Goal: Information Seeking & Learning: Learn about a topic

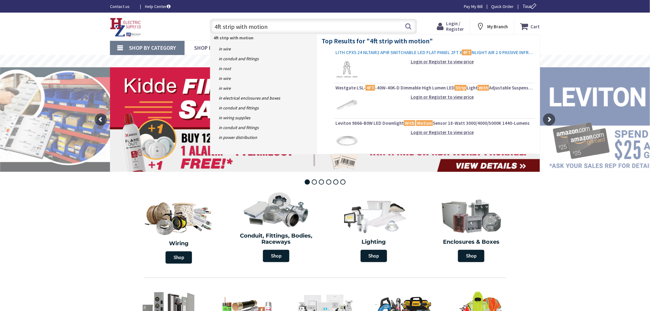
type input "4ft strip with motion"
click at [413, 52] on span "LITH CPXS 24 NLTAIR2 APIR SWITCHABLE LED FLAT PANEL 2FT X 4FT NLIGHT AIR 2 0 PA…" at bounding box center [434, 52] width 198 height 6
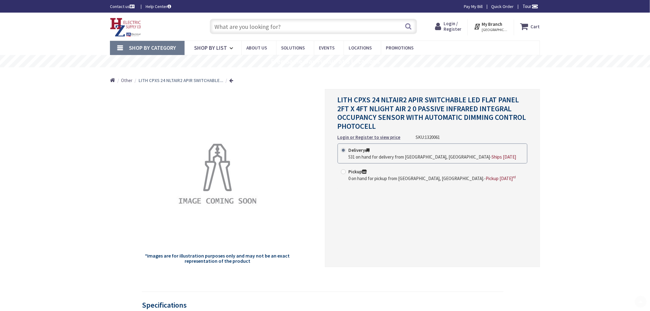
scroll to position [34, 0]
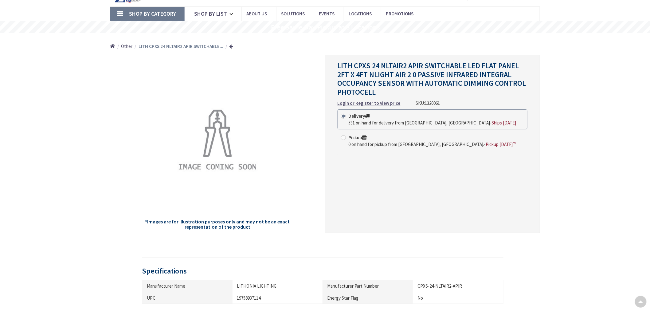
click at [429, 102] on span "1320061" at bounding box center [432, 103] width 15 height 6
copy span "1320061"
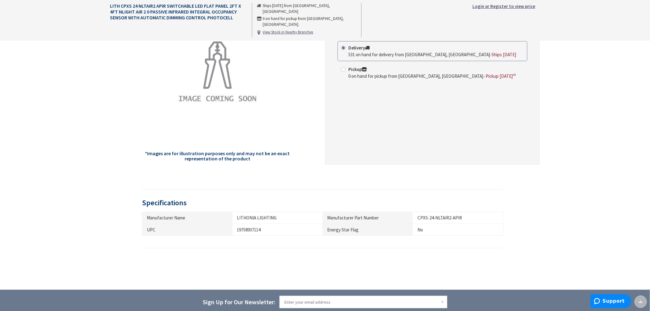
scroll to position [136, 0]
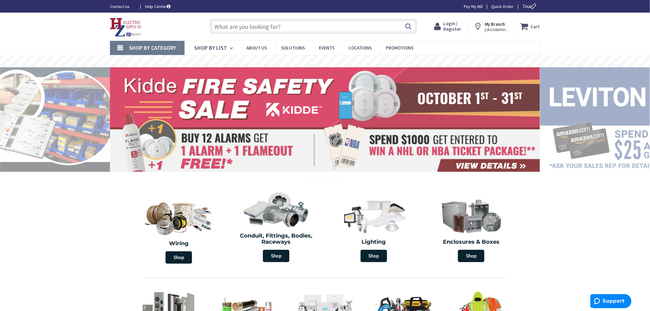
click at [292, 30] on input "text" at bounding box center [313, 26] width 207 height 15
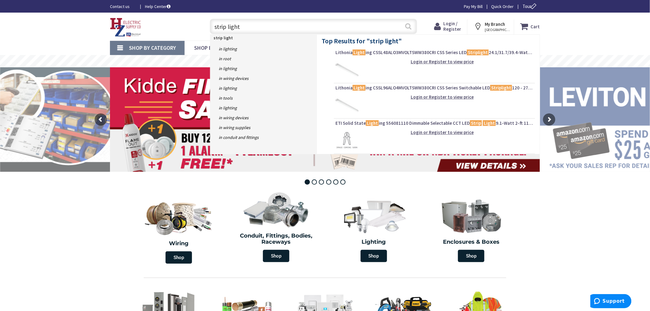
type input "strip light"
click at [407, 29] on button "Search" at bounding box center [409, 26] width 8 height 14
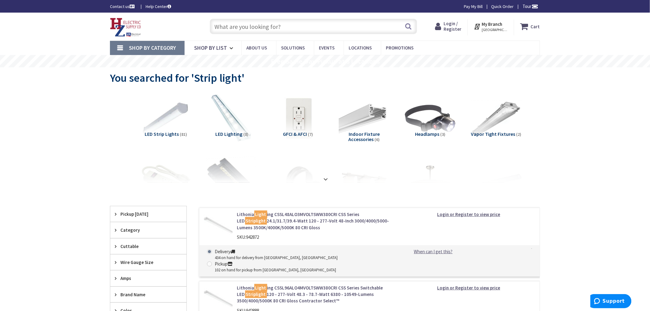
click at [262, 32] on input "text" at bounding box center [313, 26] width 207 height 15
click at [405, 28] on button "Search" at bounding box center [409, 26] width 8 height 14
click at [326, 177] on strong at bounding box center [325, 179] width 7 height 7
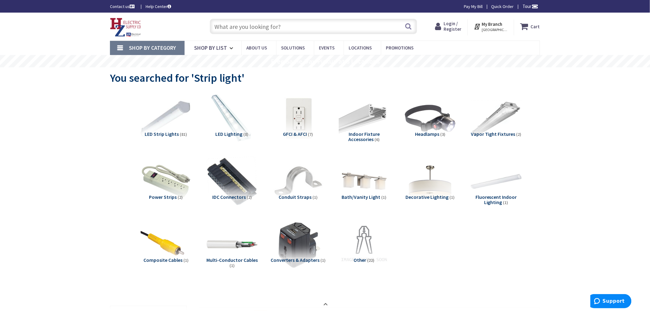
click at [170, 111] on img at bounding box center [166, 119] width 56 height 56
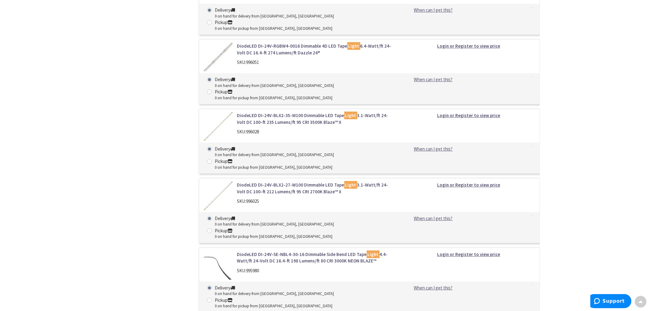
scroll to position [2786, 0]
